Goal: Find contact information: Find contact information

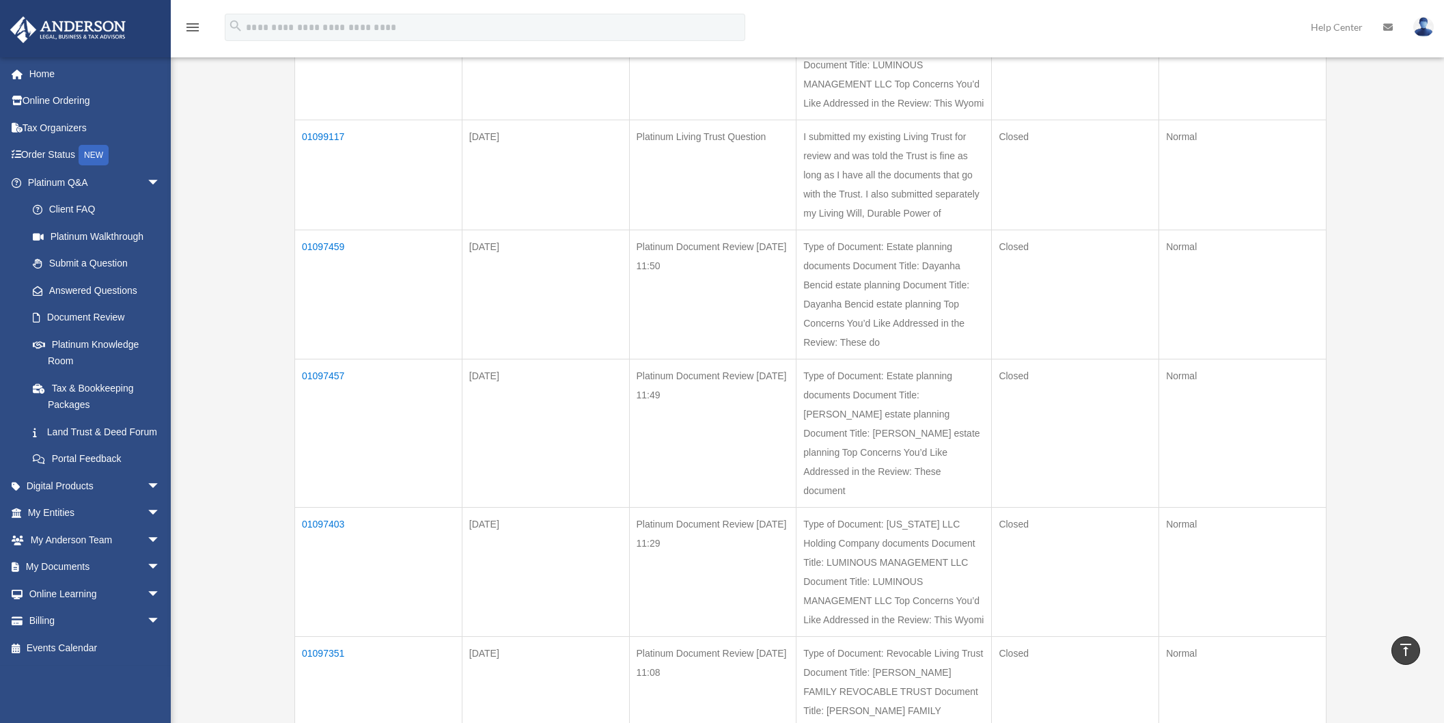
scroll to position [87, 0]
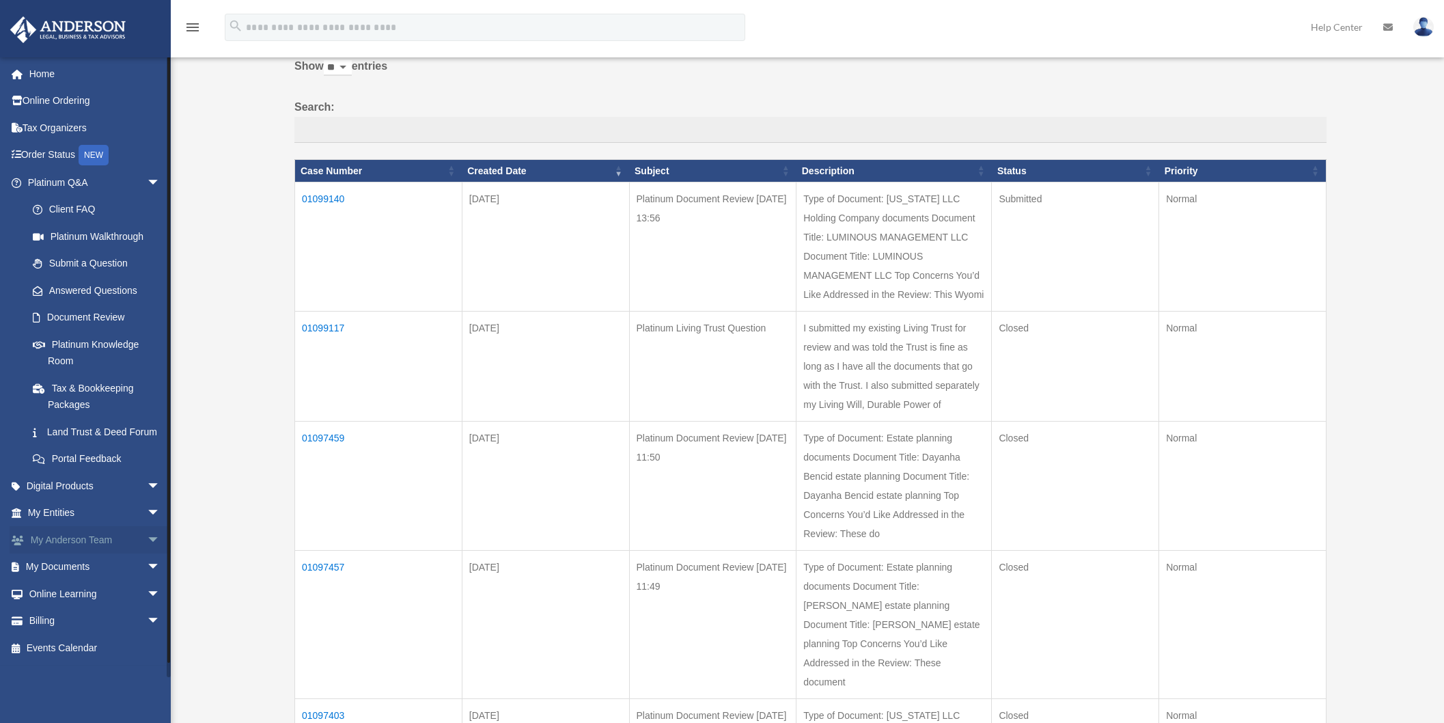
click at [72, 553] on link "My Anderson Team arrow_drop_down" at bounding box center [95, 539] width 171 height 27
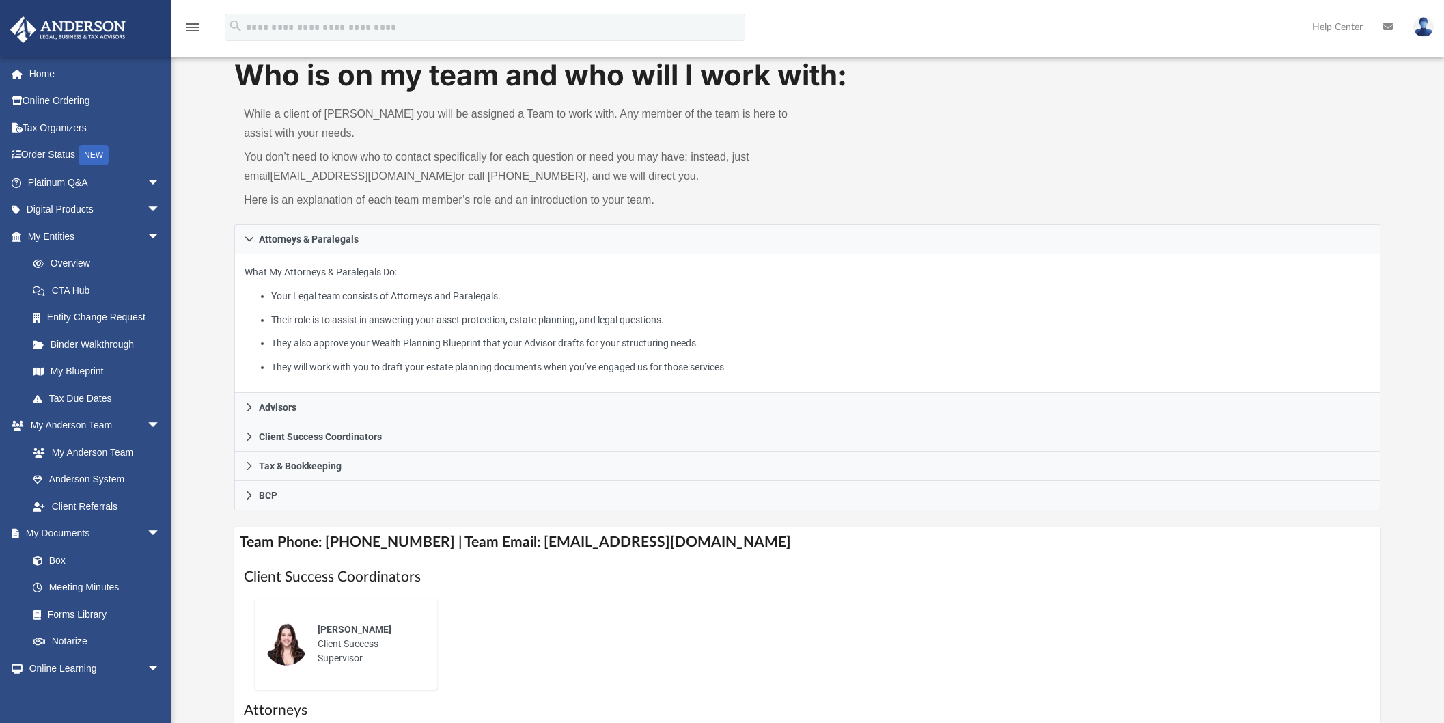
scroll to position [130, 0]
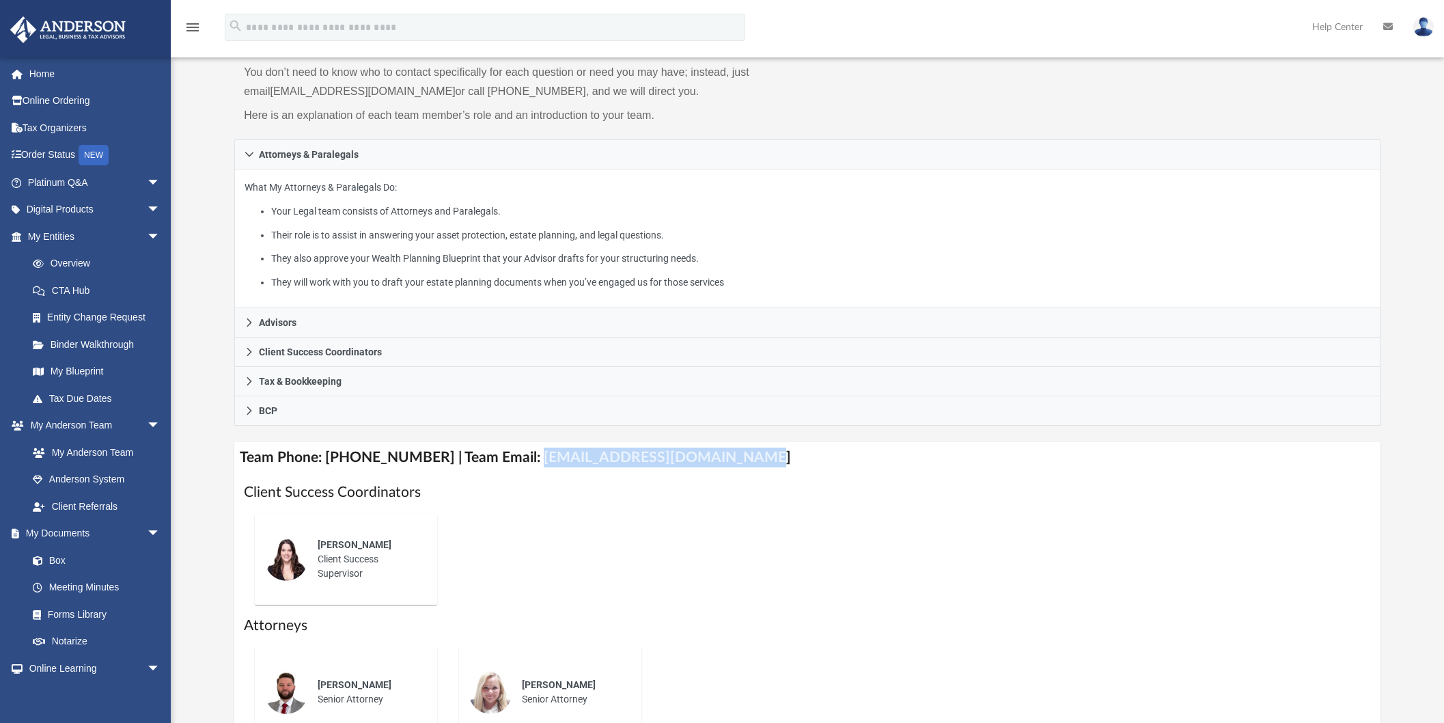
drag, startPoint x: 517, startPoint y: 462, endPoint x: 732, endPoint y: 459, distance: 214.5
click at [732, 459] on h4 "Team Phone: [PHONE_NUMBER] | Team Email: [EMAIL_ADDRESS][DOMAIN_NAME]" at bounding box center [807, 457] width 1146 height 31
copy h4 "[EMAIL_ADDRESS][DOMAIN_NAME]"
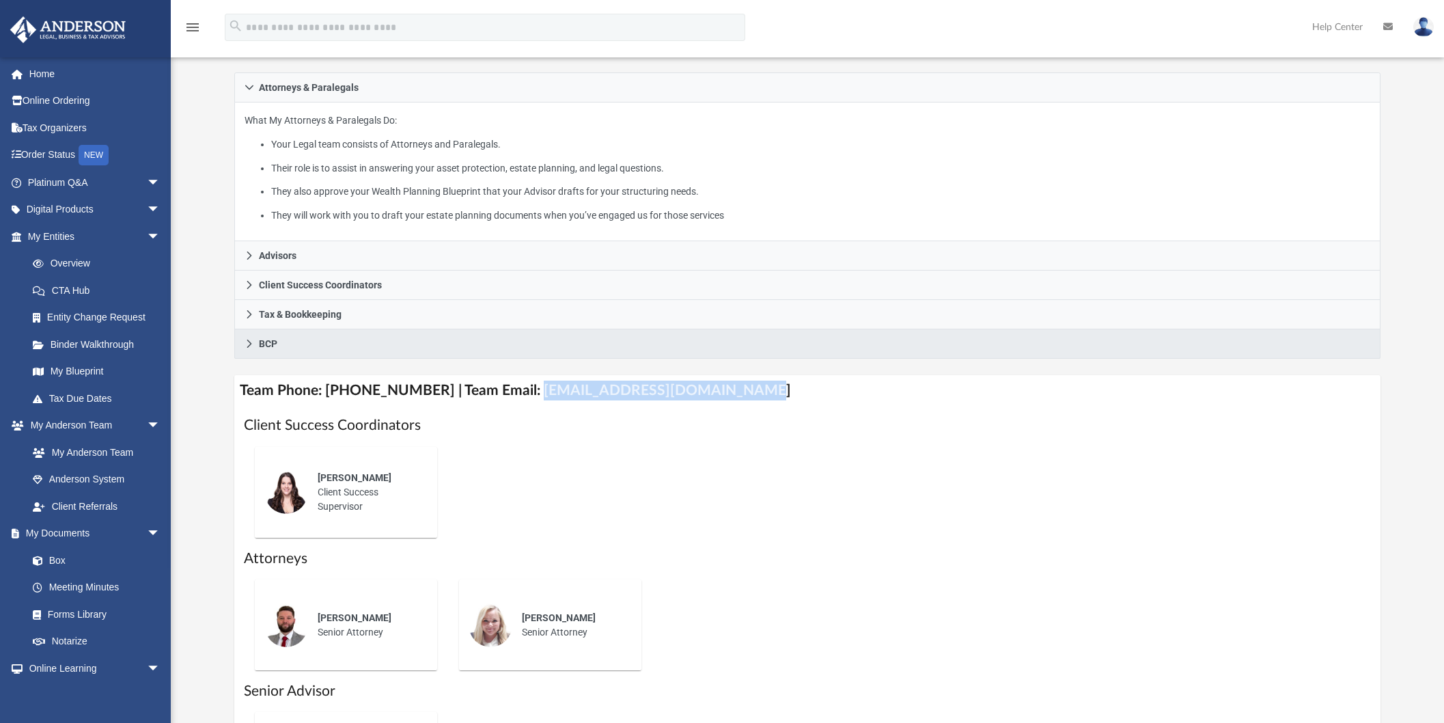
scroll to position [415, 0]
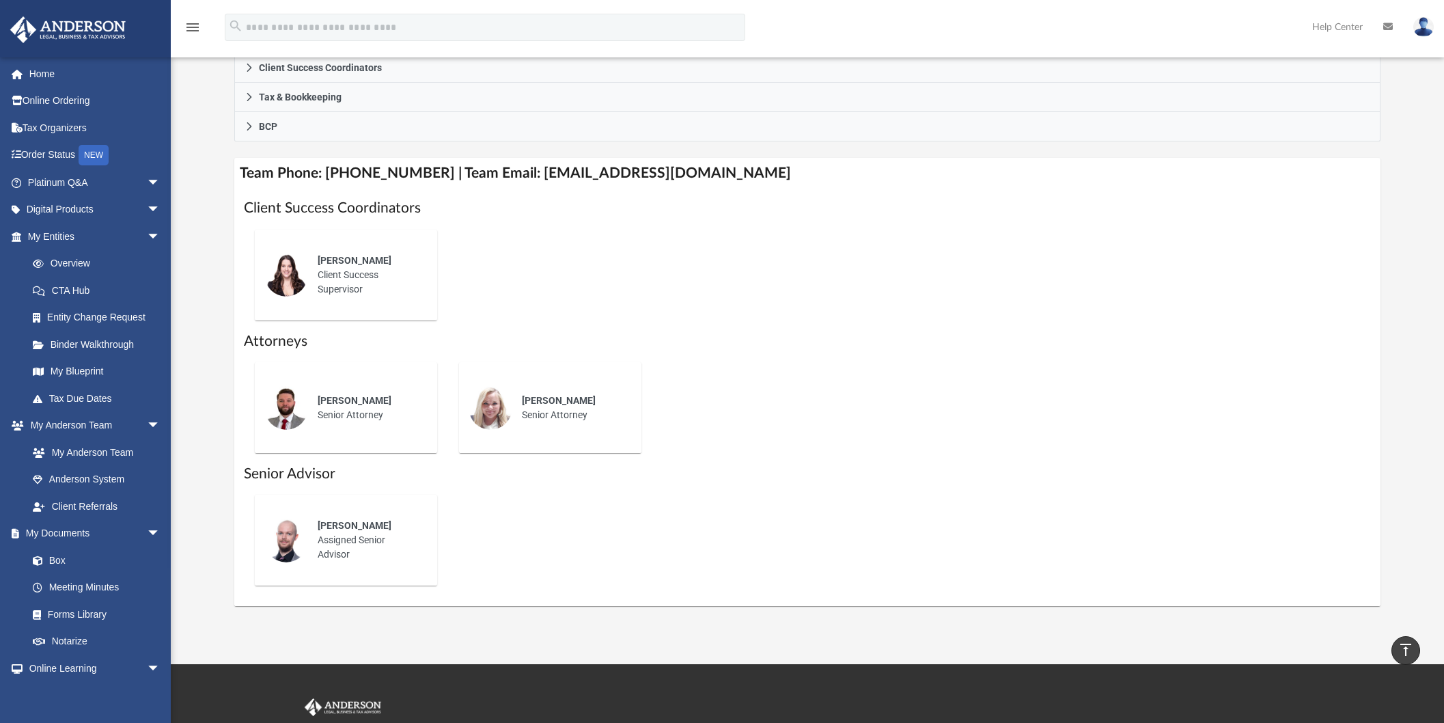
click at [348, 277] on div "[PERSON_NAME] Client Success Supervisor" at bounding box center [368, 275] width 120 height 62
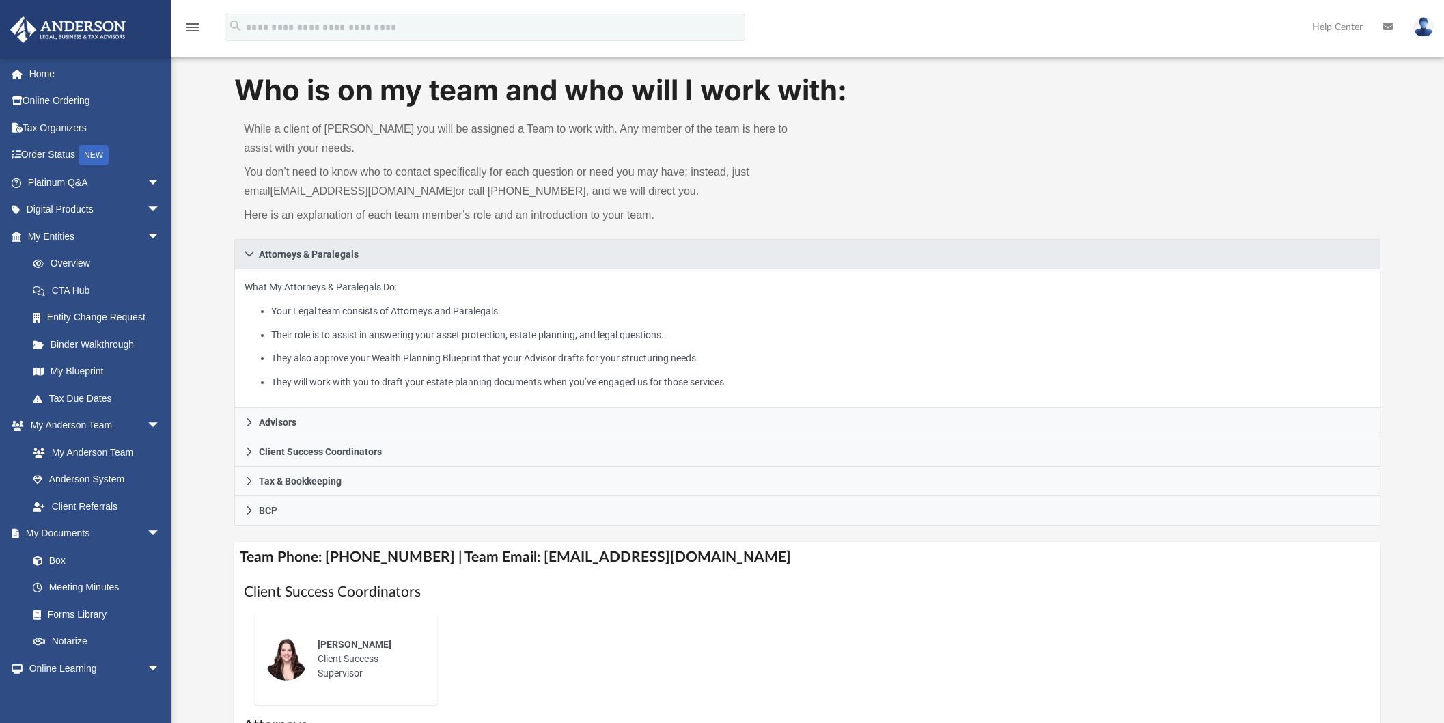
scroll to position [0, 0]
